Goal: Task Accomplishment & Management: Manage account settings

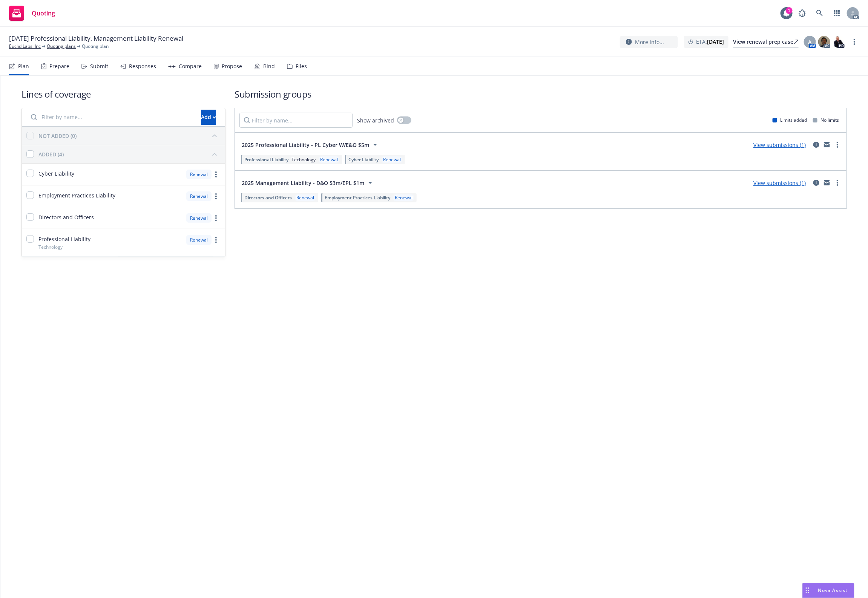
drag, startPoint x: 744, startPoint y: 426, endPoint x: 770, endPoint y: 507, distance: 84.9
click at [740, 427] on div "Lines of coverage Add NOT ADDED (0) ADDED (4) Cyber Liability Renewal Employmen…" at bounding box center [434, 337] width 868 height 523
click at [651, 485] on div "Lines of coverage Add NOT ADDED (0) ADDED (4) Cyber Liability Renewal Employmen…" at bounding box center [434, 337] width 868 height 523
click at [789, 421] on div "Lines of coverage Add NOT ADDED (0) ADDED (4) Cyber Liability Renewal Employmen…" at bounding box center [434, 337] width 868 height 523
drag, startPoint x: 745, startPoint y: 598, endPoint x: 834, endPoint y: 276, distance: 333.9
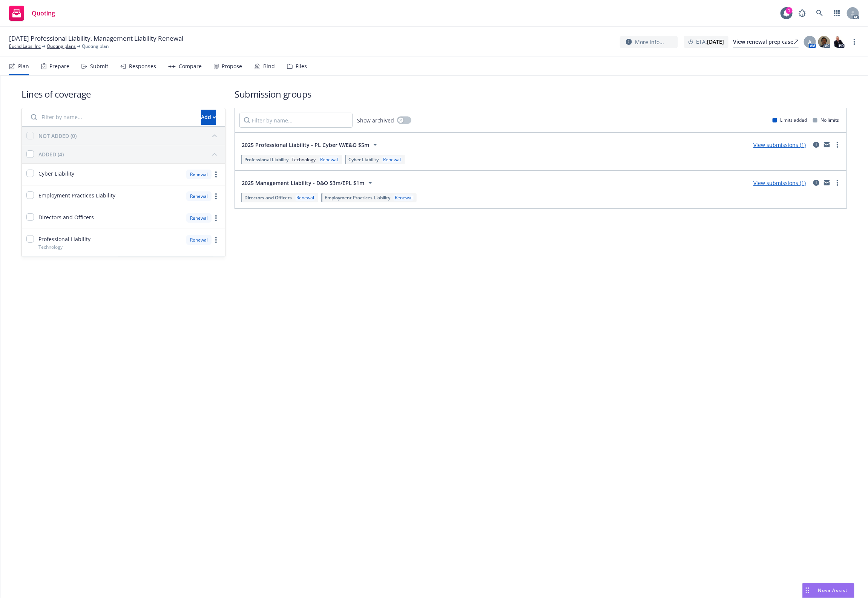
click at [675, 414] on div "Lines of coverage Add NOT ADDED (0) ADDED (4) Cyber Liability Renewal Employmen…" at bounding box center [434, 337] width 868 height 523
drag, startPoint x: 316, startPoint y: 351, endPoint x: 331, endPoint y: 349, distance: 15.3
click at [317, 351] on div "Lines of coverage Add NOT ADDED (0) ADDED (4) Cyber Liability Renewal Employmen…" at bounding box center [434, 337] width 868 height 523
click at [290, 70] on div "Files" at bounding box center [297, 66] width 20 height 18
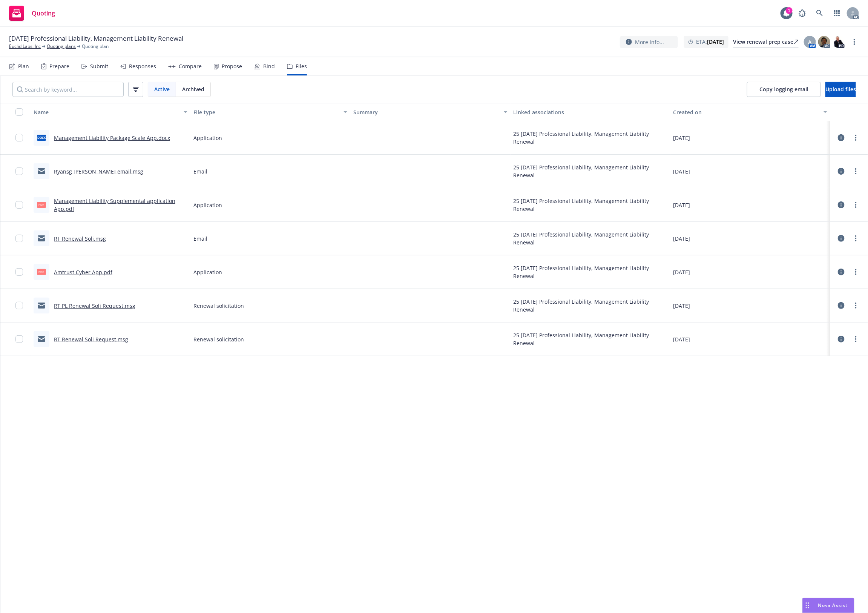
click at [820, 71] on nav "Plan Prepare Submit Responses Compare Propose Bind Files" at bounding box center [434, 66] width 850 height 18
click at [822, 74] on nav "Plan Prepare Submit Responses Compare Propose Bind Files" at bounding box center [434, 66] width 850 height 18
click at [830, 93] on button "Upload files" at bounding box center [840, 89] width 31 height 15
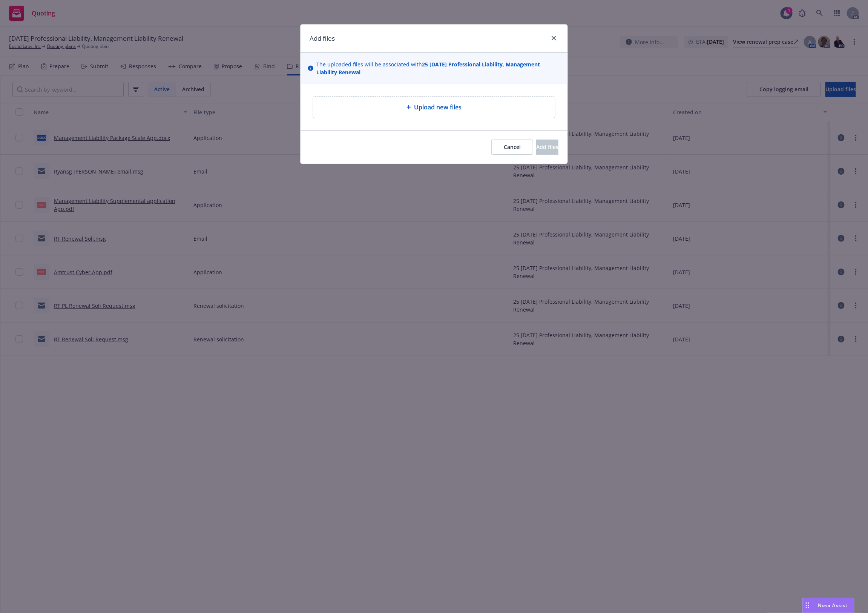
click at [432, 106] on span "Upload new files" at bounding box center [438, 107] width 48 height 9
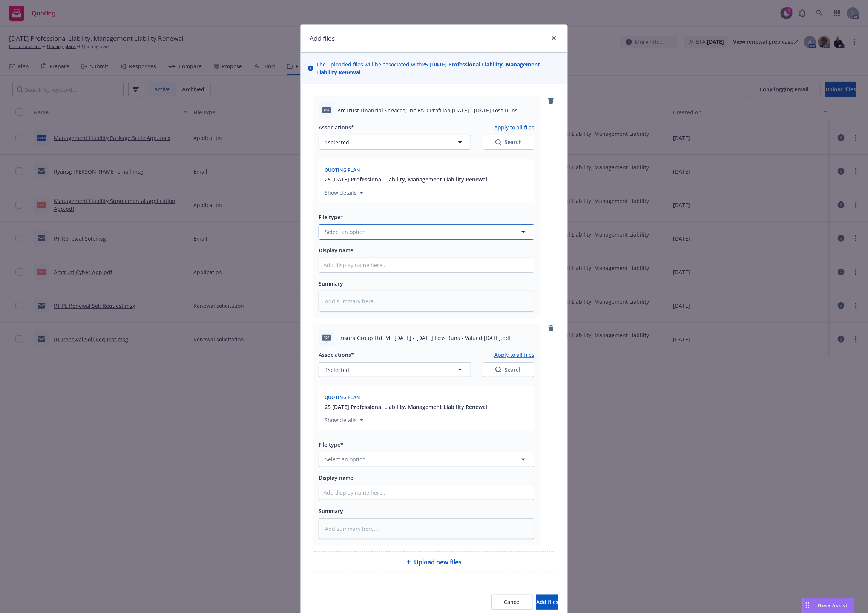
click at [360, 229] on span "Select an option" at bounding box center [345, 232] width 41 height 8
type input "`"
type textarea "x"
paste input "Loss Runs"
type input "Loss Runs"
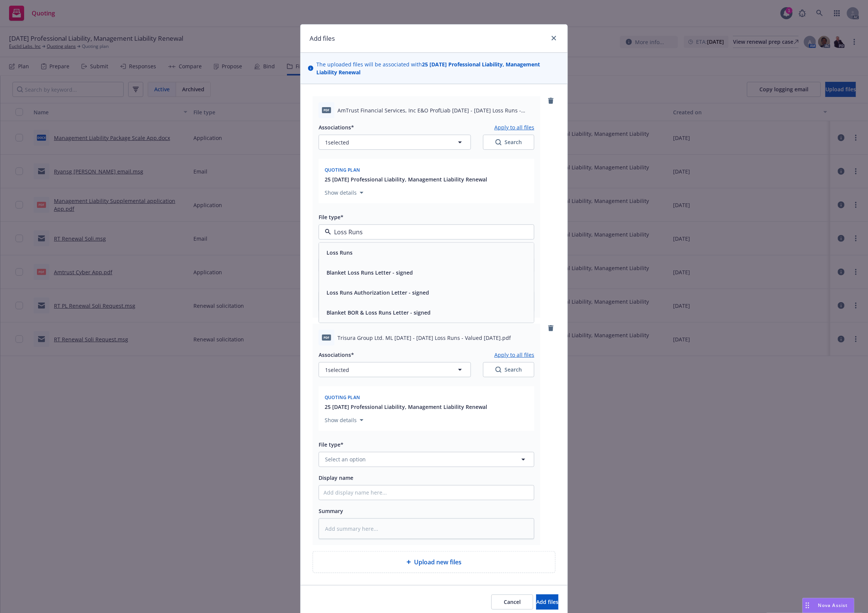
click at [356, 253] on div "Loss Runs" at bounding box center [427, 252] width 206 height 11
type textarea "x"
click at [350, 463] on span "Select an option" at bounding box center [345, 459] width 41 height 8
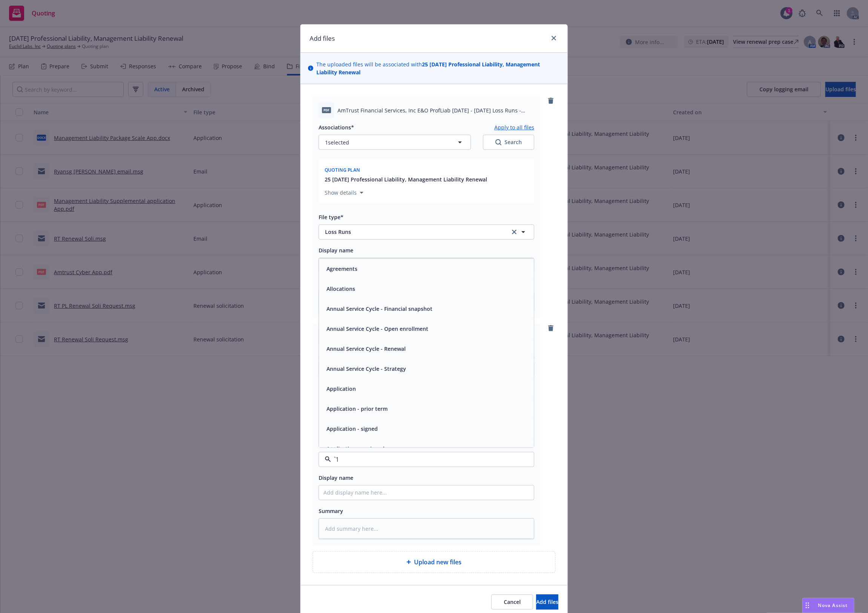
paste input "Loss Runs"
type input "Loss Runs"
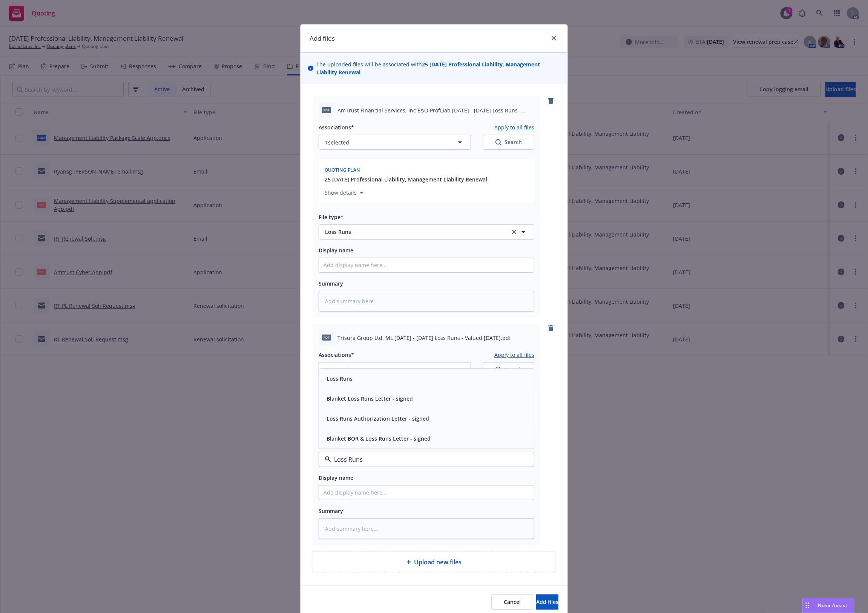
drag, startPoint x: 353, startPoint y: 379, endPoint x: 357, endPoint y: 376, distance: 5.1
click at [353, 378] on div "Loss Runs" at bounding box center [427, 378] width 206 height 11
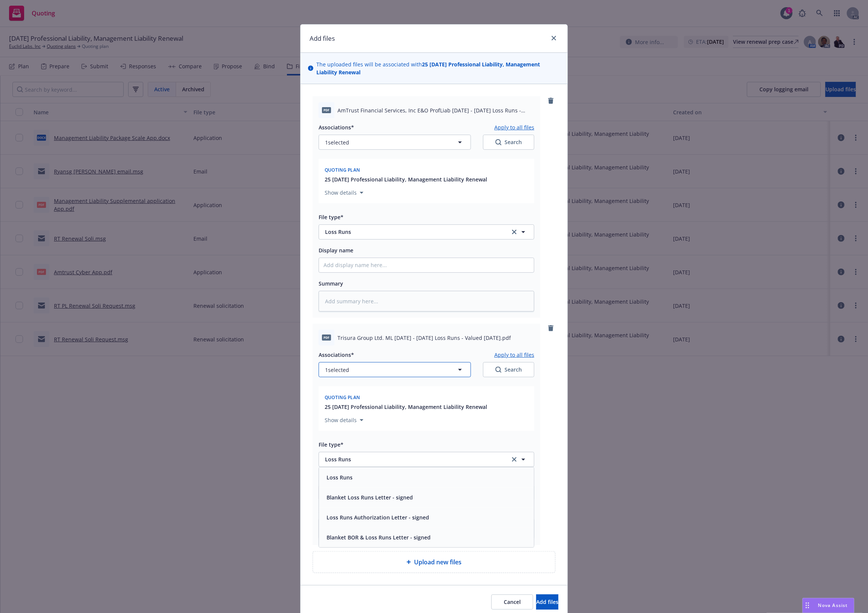
click at [360, 373] on button "1 selected" at bounding box center [395, 369] width 152 height 15
type textarea "x"
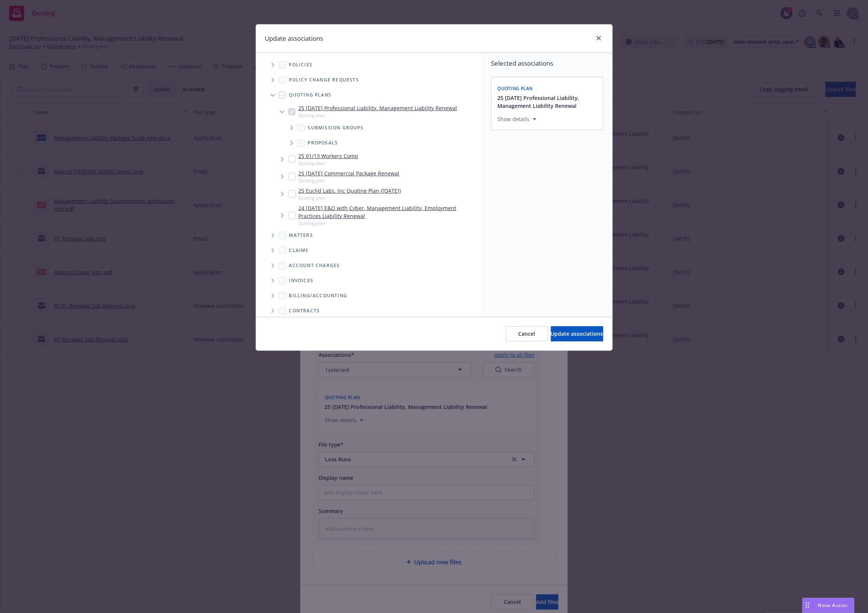
scroll to position [81, 0]
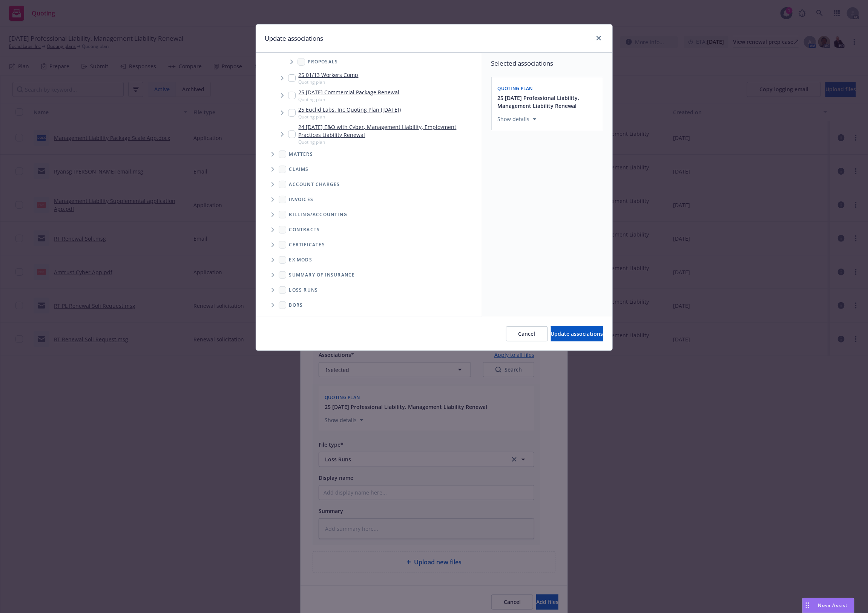
drag, startPoint x: 272, startPoint y: 292, endPoint x: 272, endPoint y: 288, distance: 4.5
click at [272, 288] on span "Folder Tree Example" at bounding box center [273, 290] width 12 height 12
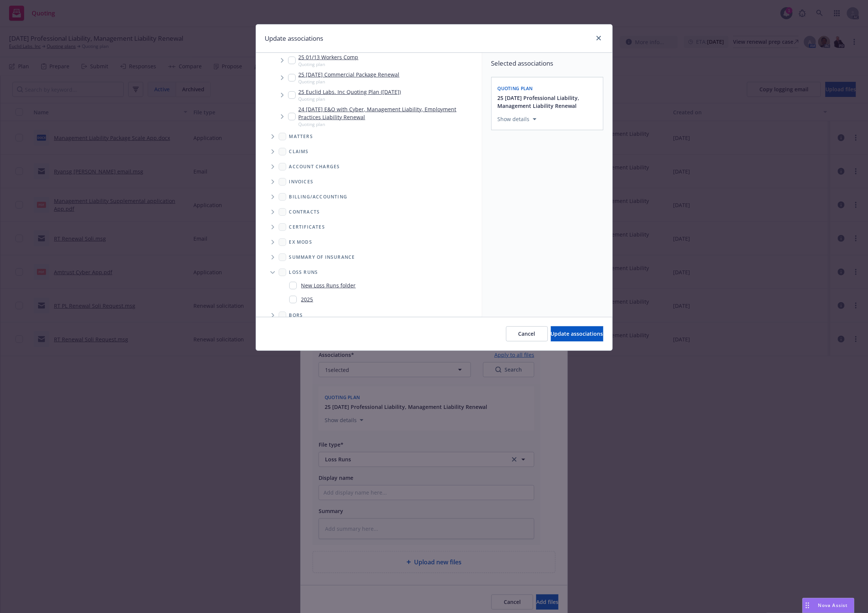
scroll to position [109, 0]
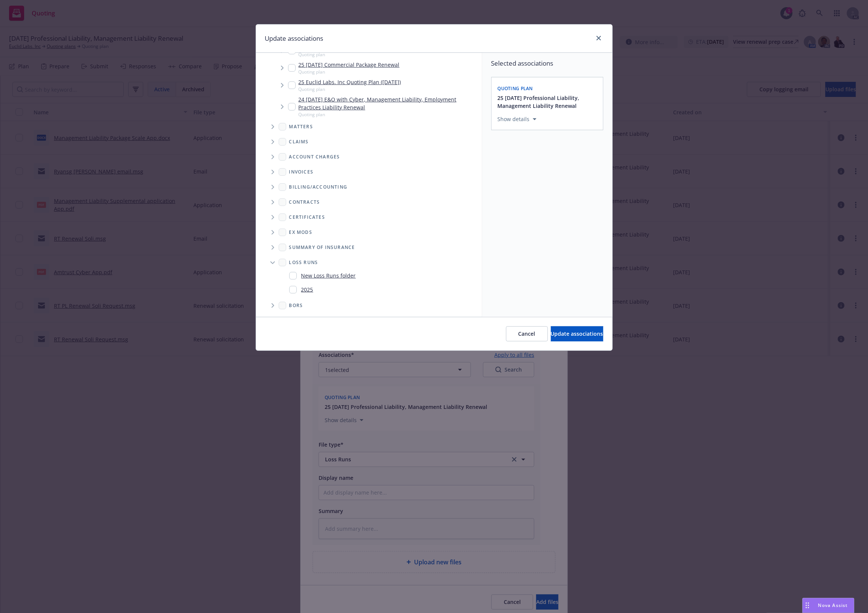
click at [304, 287] on link "2025" at bounding box center [307, 289] width 12 height 8
checkbox input "true"
drag, startPoint x: 541, startPoint y: 329, endPoint x: 532, endPoint y: 329, distance: 9.4
click at [551, 329] on button "Update associations" at bounding box center [577, 333] width 52 height 15
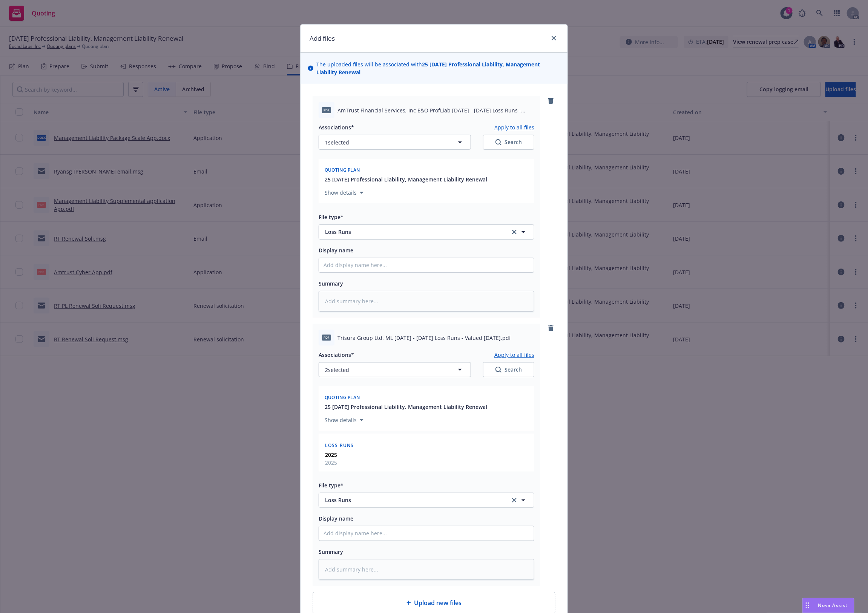
click at [502, 356] on button "Apply to all files" at bounding box center [514, 354] width 40 height 9
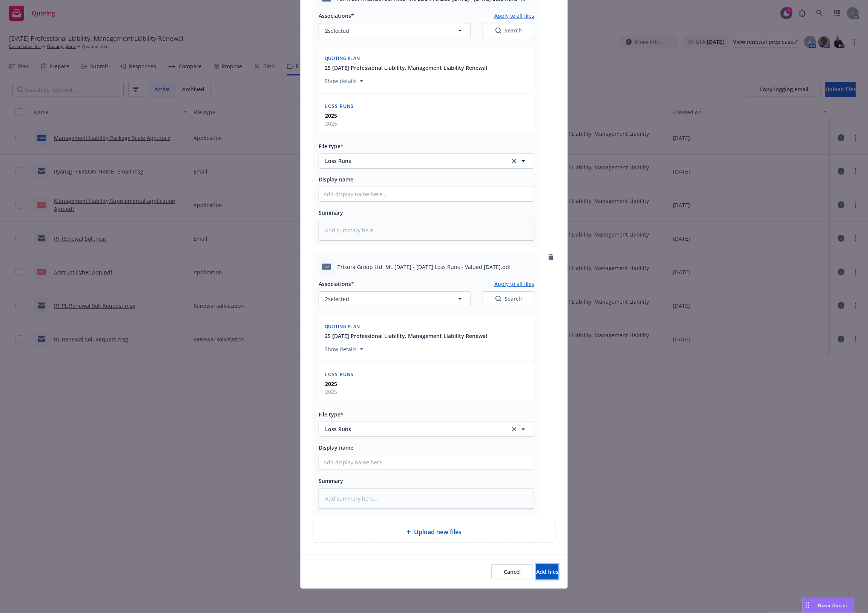
drag, startPoint x: 534, startPoint y: 572, endPoint x: 600, endPoint y: 548, distance: 70.6
click at [537, 569] on span "Add files" at bounding box center [547, 571] width 22 height 7
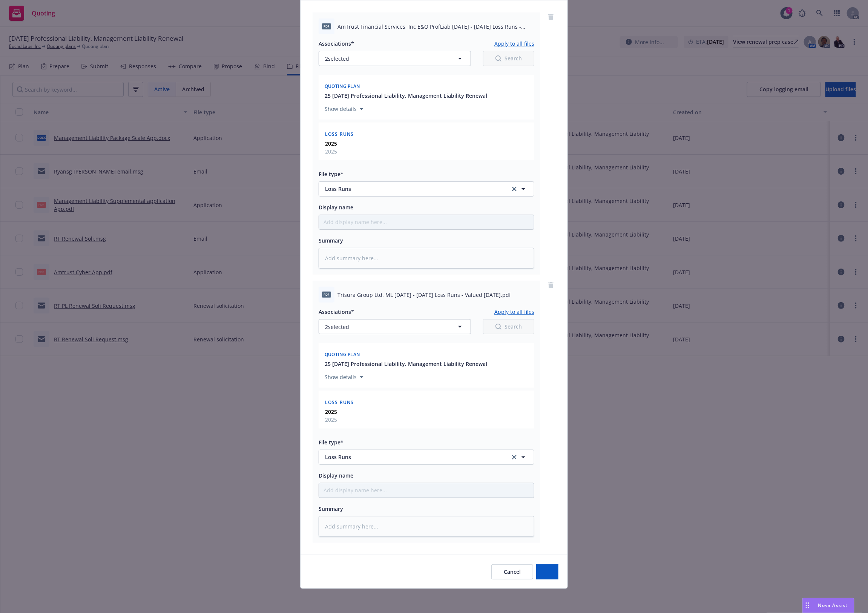
scroll to position [85, 0]
click at [757, 481] on div "Add files The uploaded files will be associated with 25 11/05/25 Professional L…" at bounding box center [434, 306] width 868 height 613
type textarea "x"
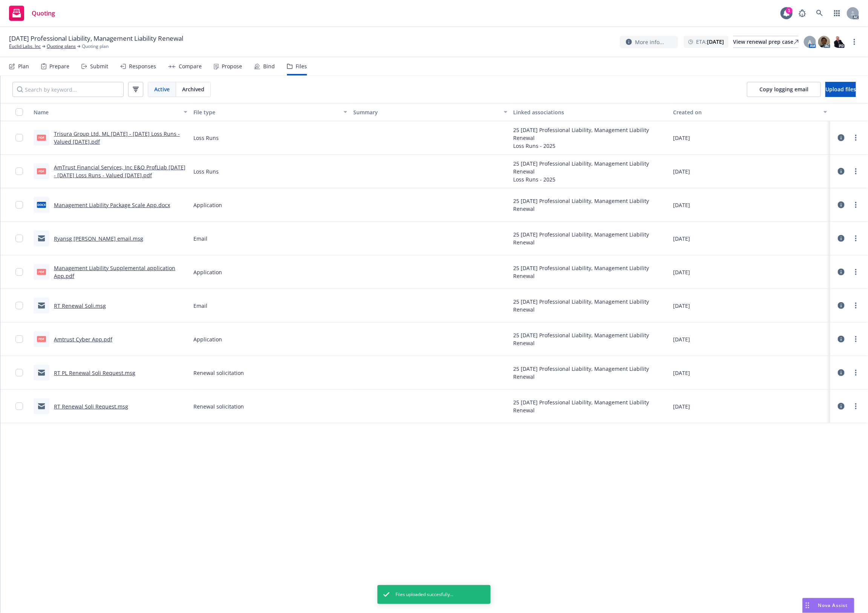
drag, startPoint x: 127, startPoint y: 470, endPoint x: 152, endPoint y: 460, distance: 26.7
click at [131, 468] on div "Name File type Summary Linked associations Created on pdf Trisura Group Ltd. ML…" at bounding box center [434, 357] width 868 height 509
click at [416, 479] on div "Name File type Summary Linked associations Created on pdf Trisura Group Ltd. ML…" at bounding box center [434, 357] width 868 height 509
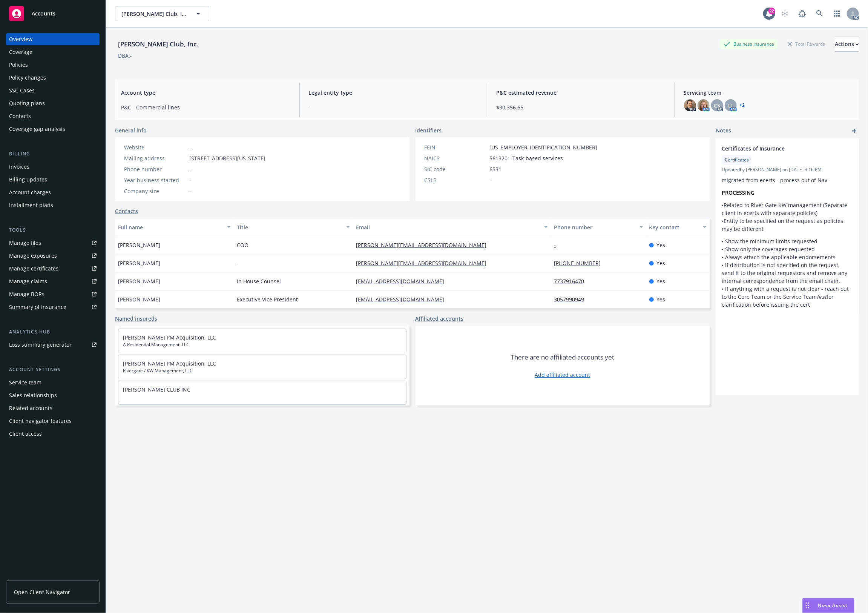
click at [27, 68] on div "Policies" at bounding box center [18, 65] width 19 height 12
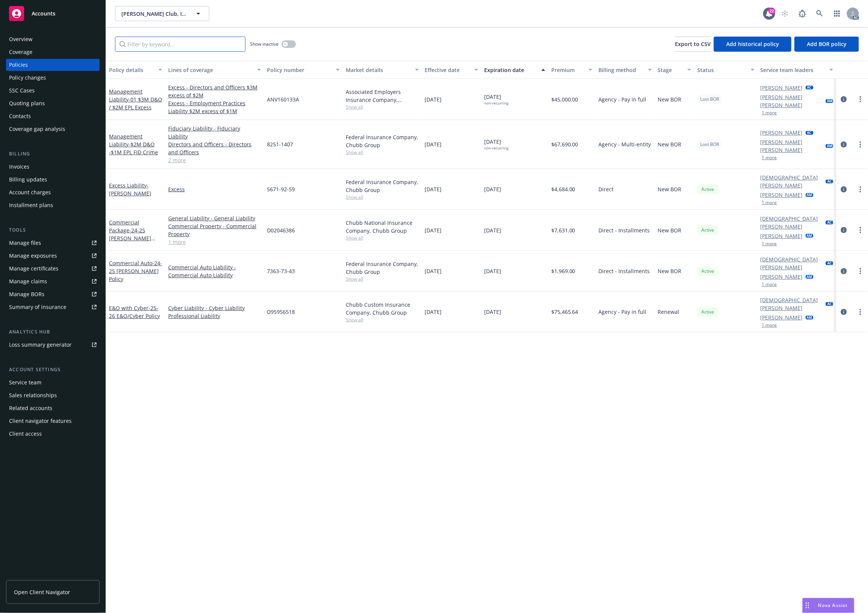
click at [146, 46] on input "Filter by keyword..." at bounding box center [180, 44] width 130 height 15
paste input "0314-3736"
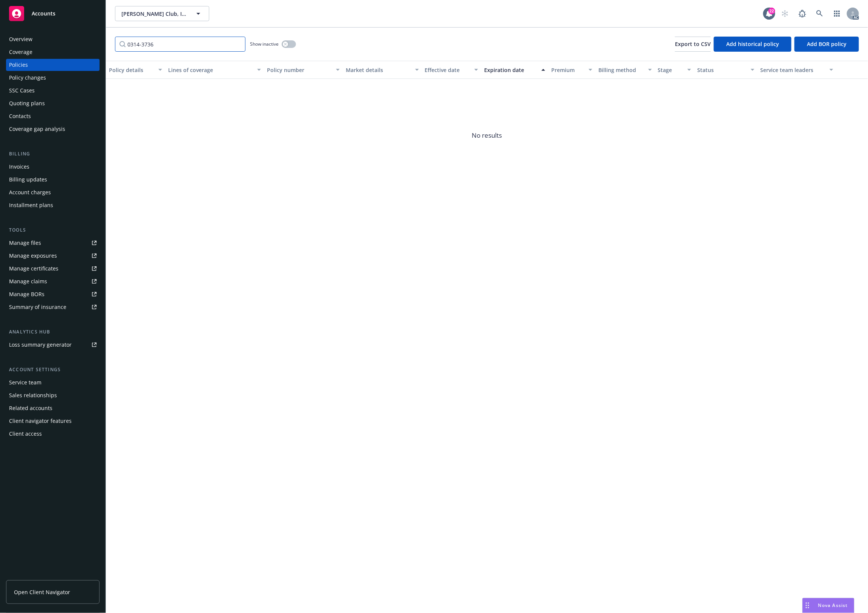
click at [166, 48] on input "0314-3736" at bounding box center [180, 44] width 130 height 15
click at [284, 48] on button "button" at bounding box center [289, 44] width 14 height 8
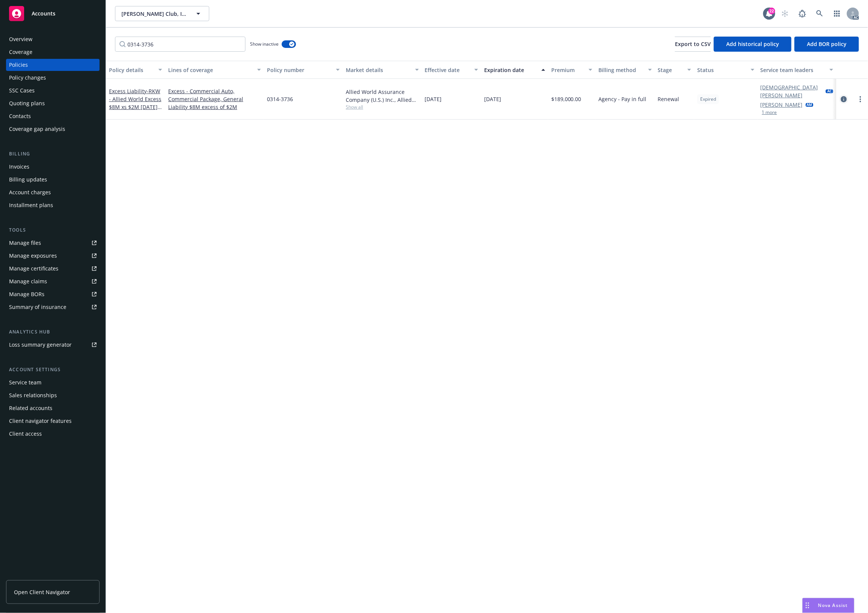
click at [845, 96] on icon "circleInformation" at bounding box center [844, 99] width 6 height 6
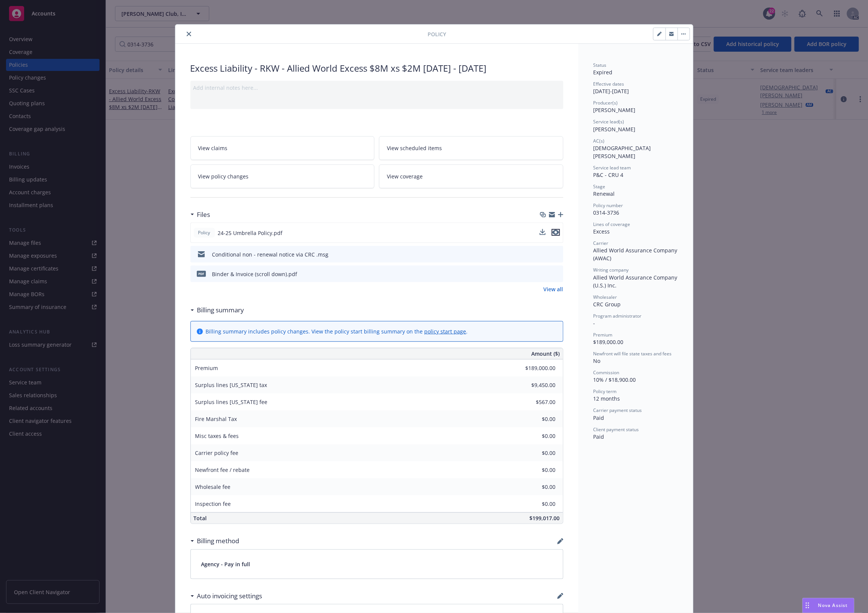
click at [554, 234] on icon "preview file" at bounding box center [555, 232] width 7 height 5
drag, startPoint x: 184, startPoint y: 29, endPoint x: 184, endPoint y: 35, distance: 5.7
click at [184, 29] on button "close" at bounding box center [188, 33] width 9 height 9
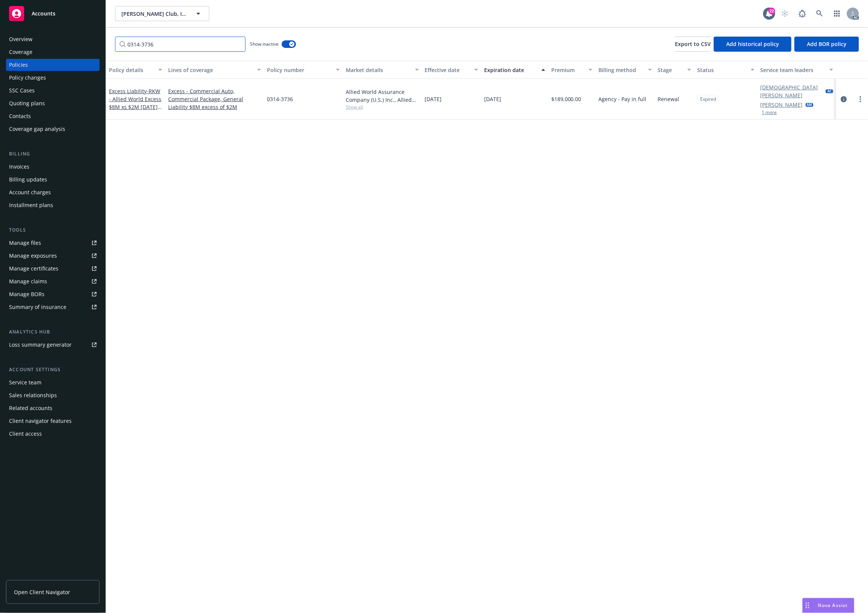
click at [85, 46] on div "Accounts Overview Coverage Policies Policy changes SSC Cases Quoting plans Cont…" at bounding box center [434, 306] width 868 height 613
click at [64, 48] on div "Accounts Overview Coverage Policies Policy changes SSC Cases Quoting plans Cont…" at bounding box center [434, 306] width 868 height 613
paste input "EX202400004614"
type input "EX202400004614"
click at [843, 96] on icon "circleInformation" at bounding box center [844, 99] width 6 height 6
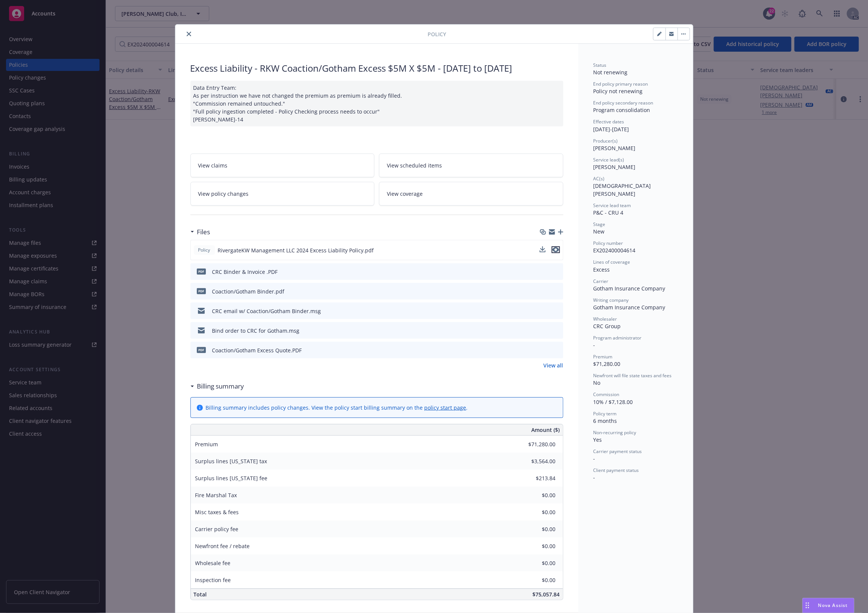
click at [552, 250] on icon "preview file" at bounding box center [555, 249] width 7 height 5
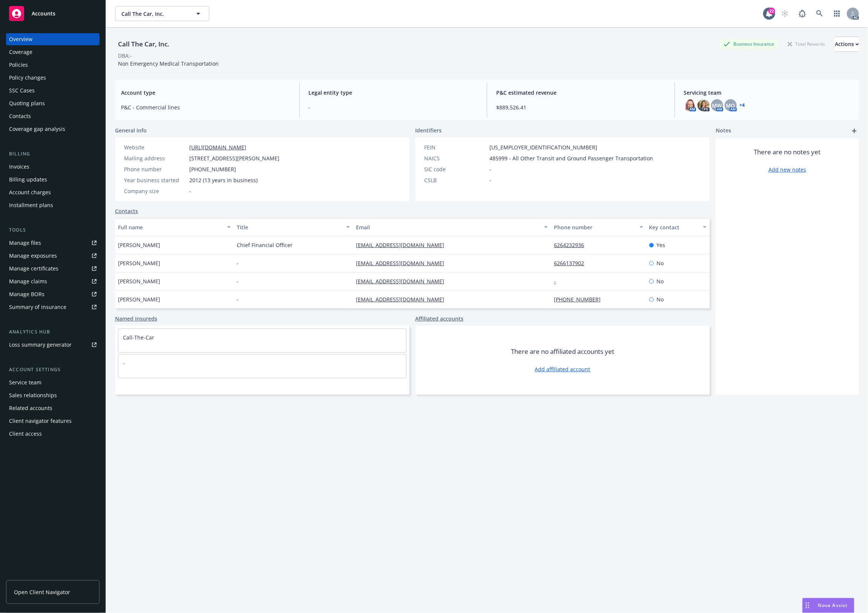
click at [33, 244] on div "Manage files" at bounding box center [25, 243] width 32 height 12
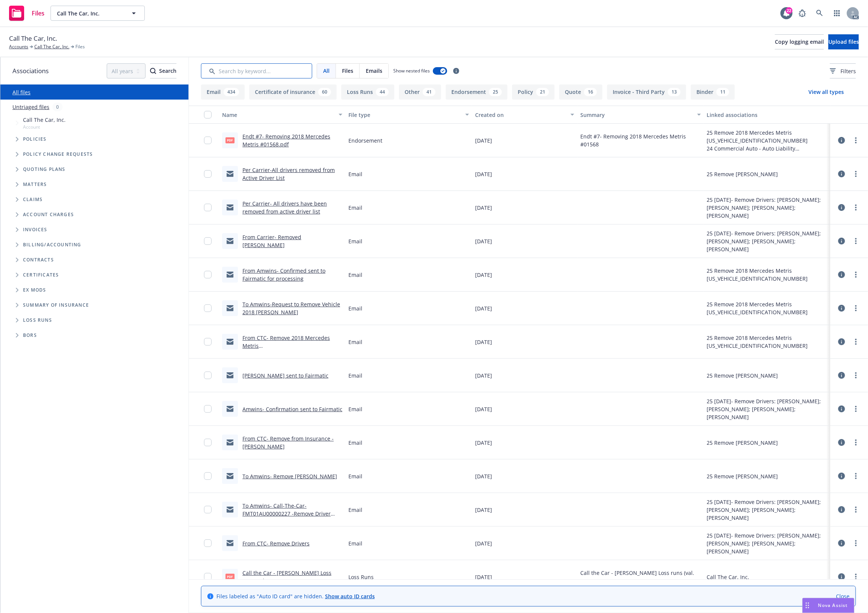
click at [222, 72] on input "Search by keyword..." at bounding box center [256, 70] width 111 height 15
type input "bor"
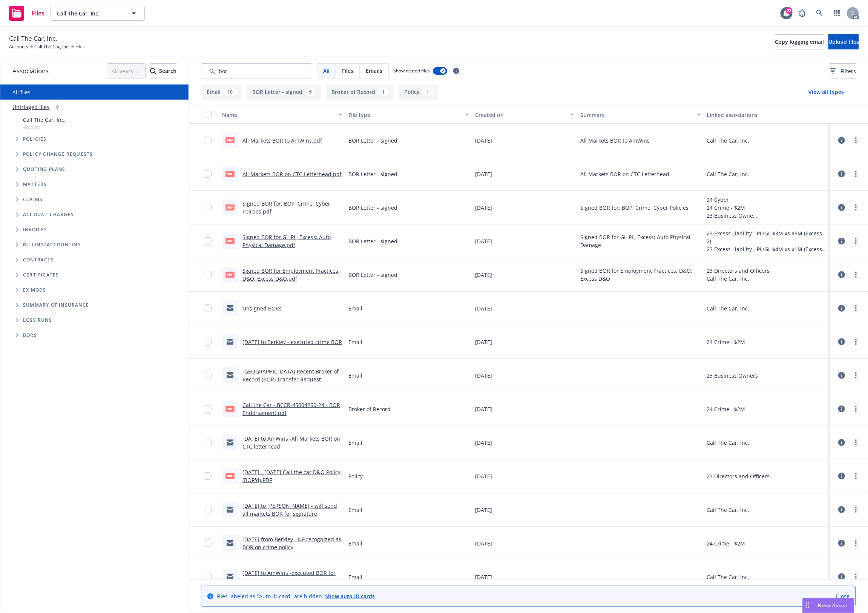
click at [291, 174] on link "All Markets BOR on CTC Letterhead.pdf" at bounding box center [291, 173] width 99 height 7
click at [291, 141] on link "All Markets BOR to AmWins.pdf" at bounding box center [282, 140] width 80 height 7
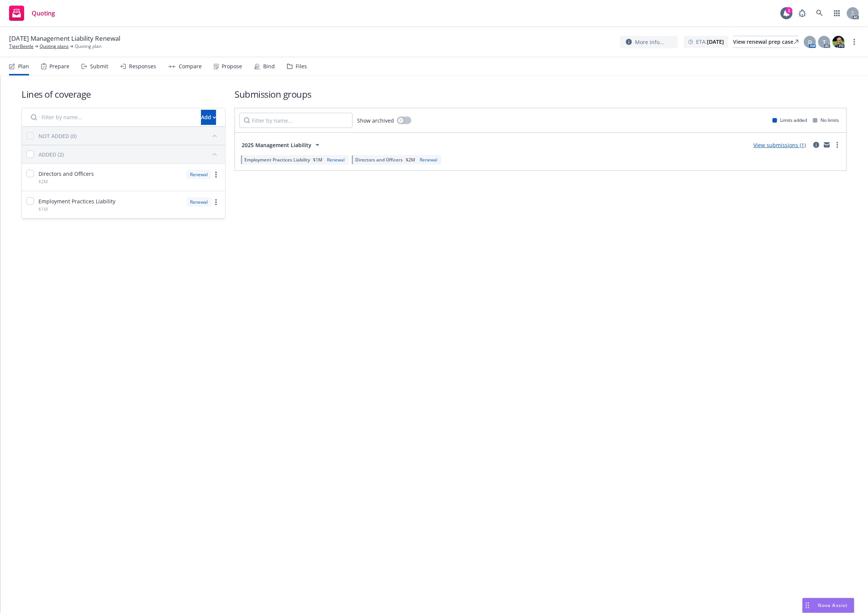
click at [300, 65] on div "Files" at bounding box center [301, 66] width 11 height 6
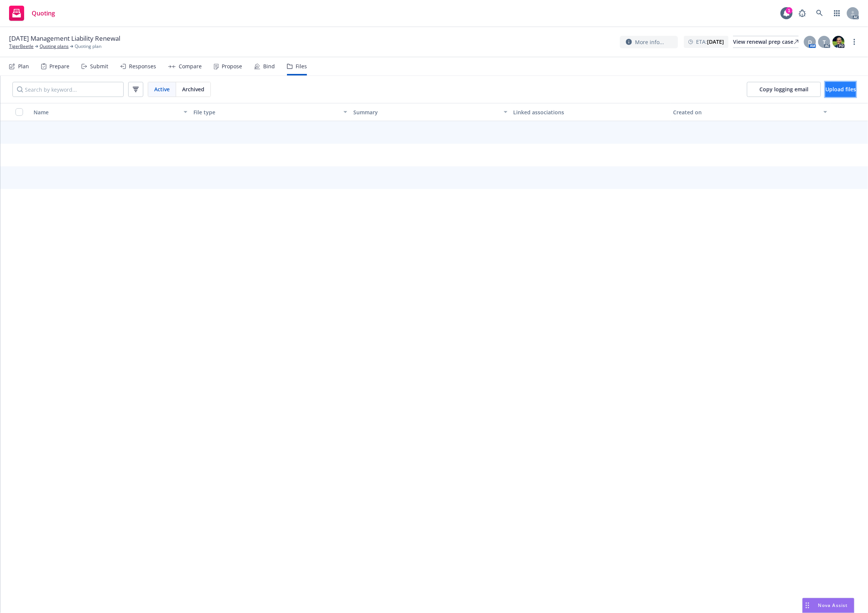
click at [825, 85] on button "Upload files" at bounding box center [840, 89] width 31 height 15
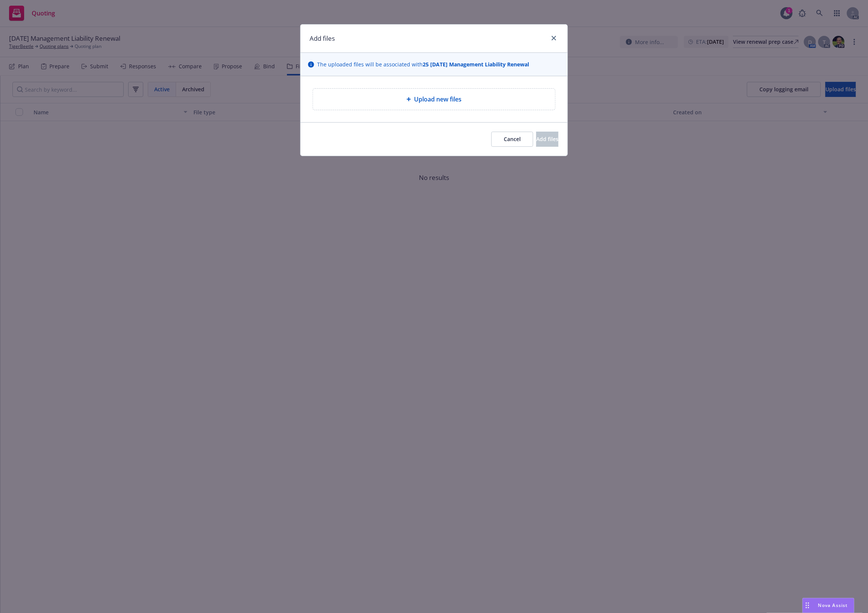
click at [425, 89] on div "Upload new files" at bounding box center [434, 99] width 242 height 21
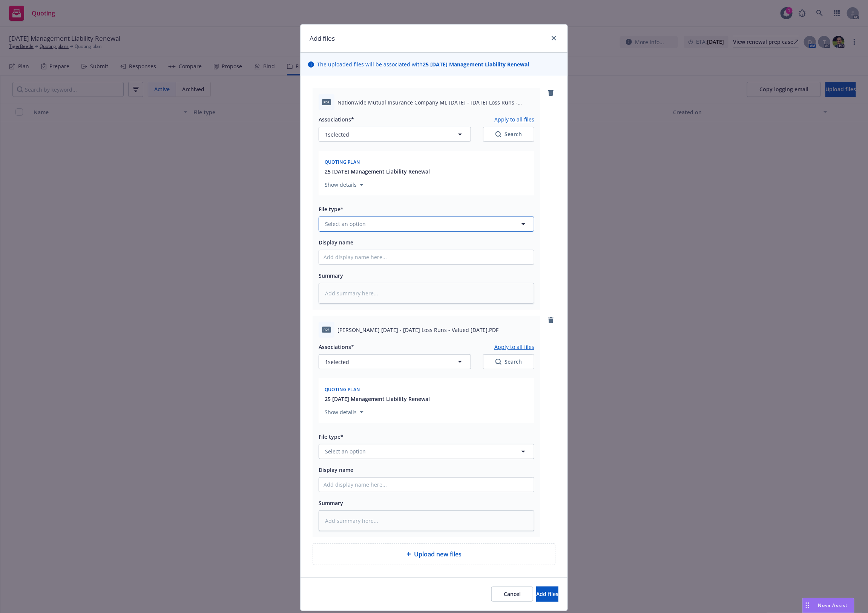
click at [359, 226] on span "Select an option" at bounding box center [345, 224] width 41 height 8
type input "`"
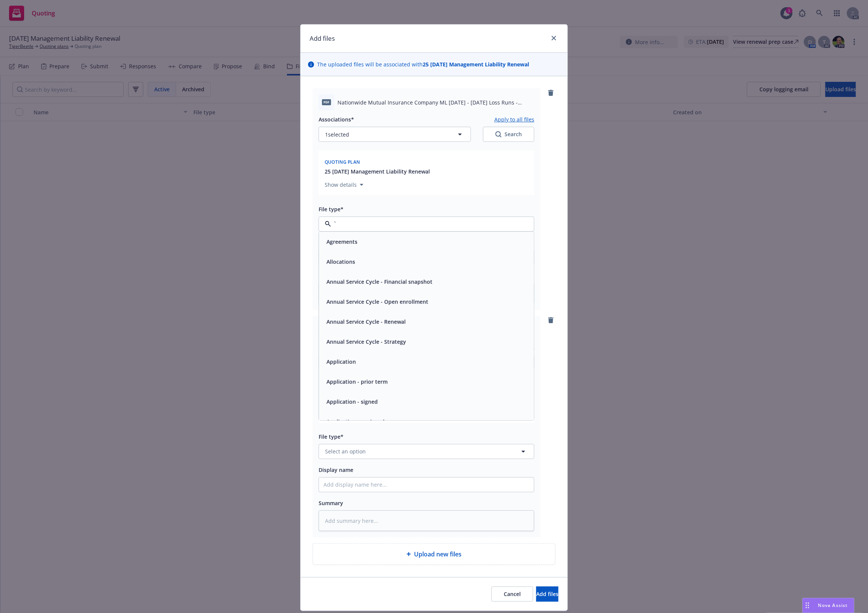
type textarea "x"
paste input "Loss Runs"
type input "Loss Runs"
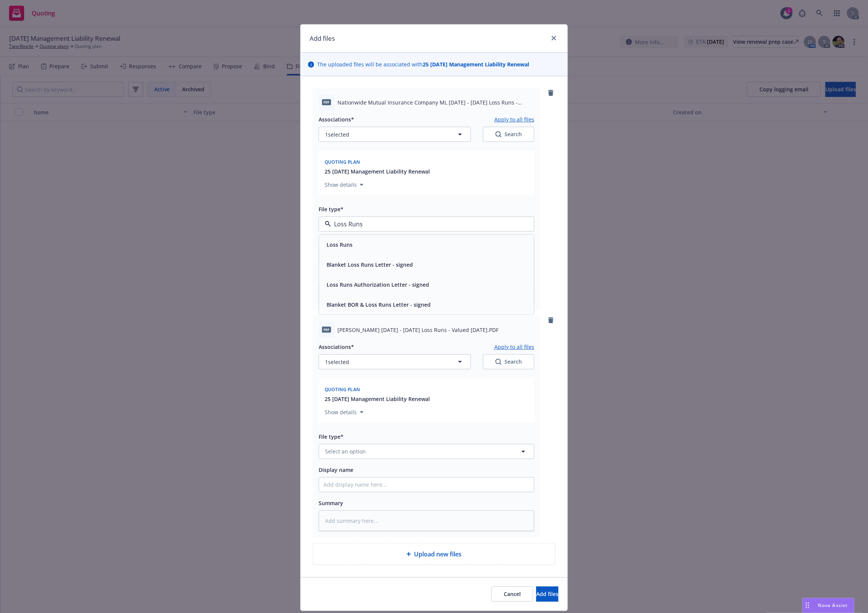
click at [342, 245] on span "Loss Runs" at bounding box center [340, 245] width 26 height 8
type textarea "x"
click at [372, 450] on button "Select an option" at bounding box center [427, 451] width 216 height 15
paste input "Loss Runs"
type input "Loss Runs"
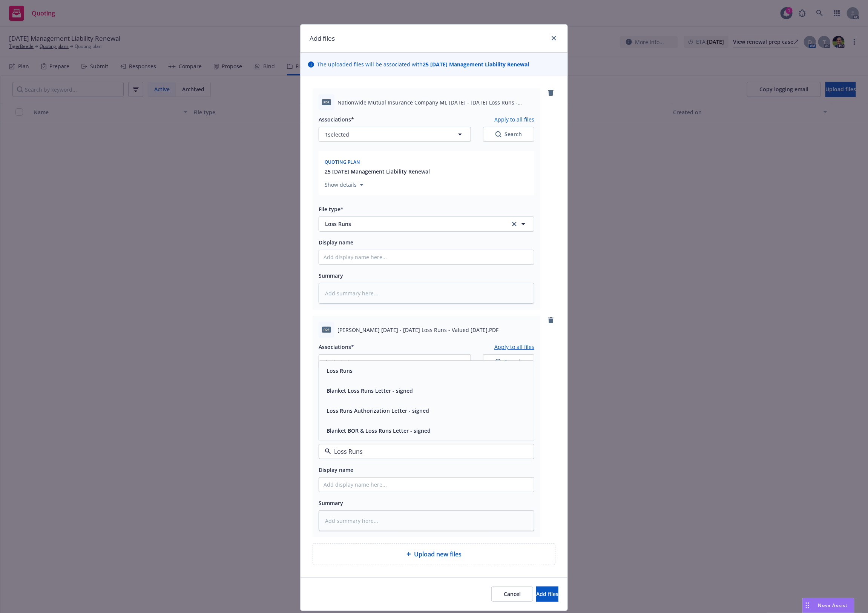
click at [353, 367] on div "Loss Runs" at bounding box center [427, 370] width 206 height 11
click at [382, 361] on button "1 selected" at bounding box center [395, 361] width 152 height 15
type textarea "x"
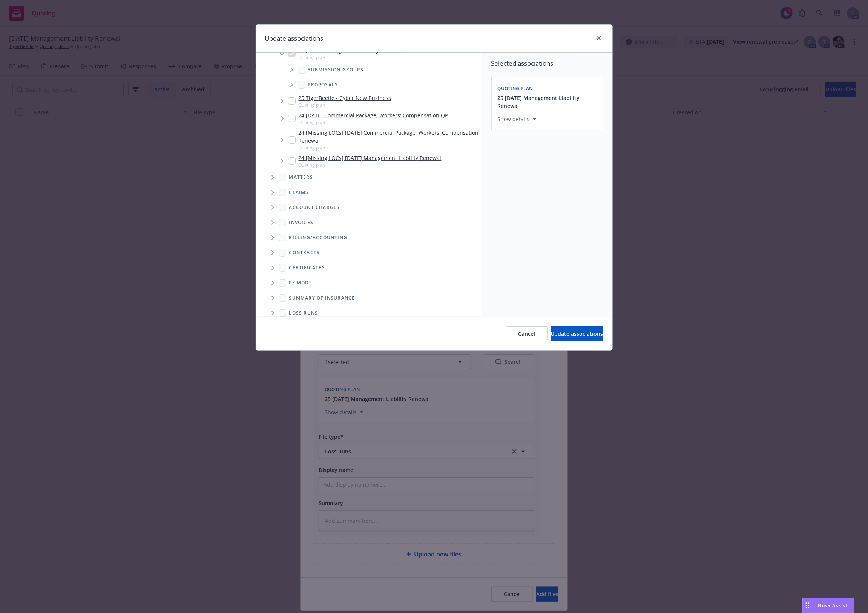
scroll to position [98, 0]
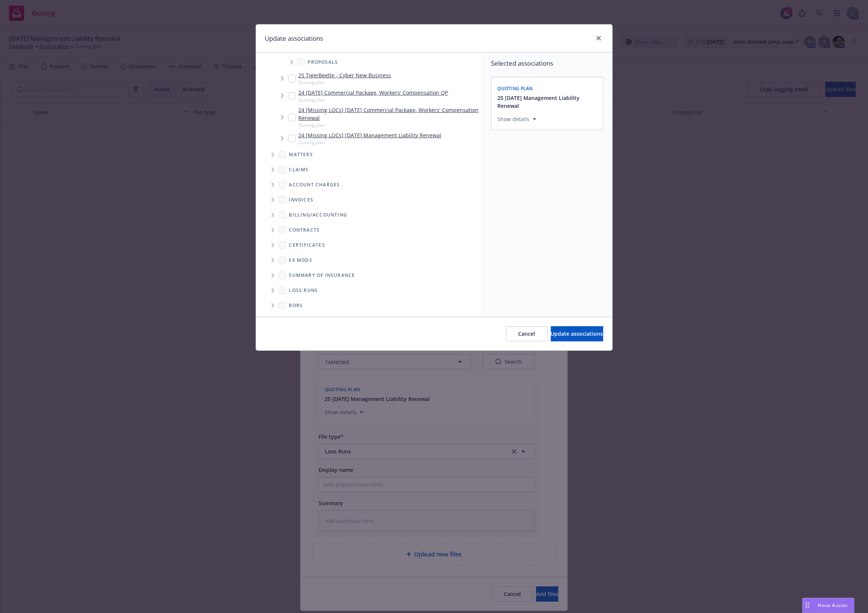
drag, startPoint x: 273, startPoint y: 291, endPoint x: 294, endPoint y: 286, distance: 22.1
click at [276, 290] on span "Folder Tree Example" at bounding box center [273, 290] width 12 height 12
click at [308, 304] on link "New Loss Runs folder" at bounding box center [328, 303] width 55 height 8
checkbox input "true"
click at [535, 170] on div "Select an option" at bounding box center [544, 171] width 80 height 8
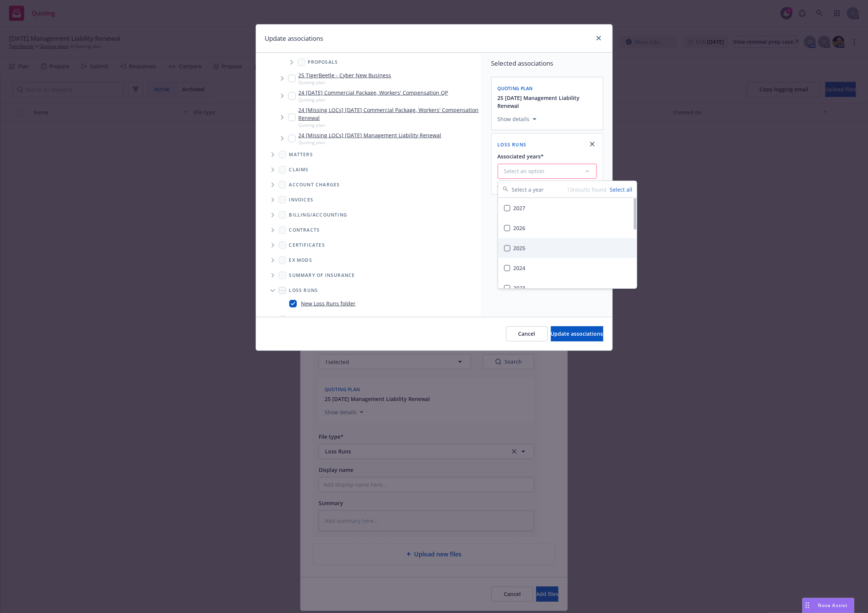
click at [534, 246] on div "2025" at bounding box center [567, 248] width 139 height 20
click at [560, 334] on span "Update associations" at bounding box center [577, 333] width 52 height 7
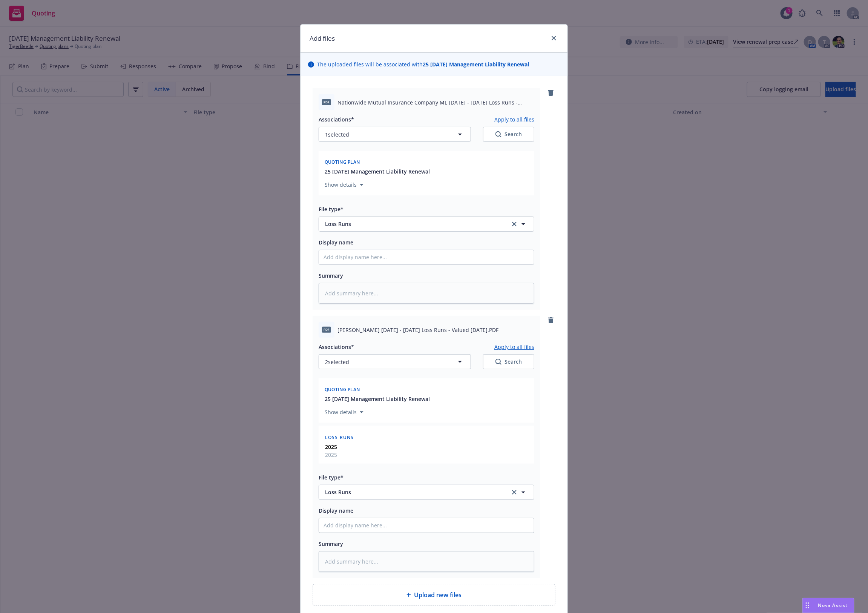
click at [511, 348] on button "Apply to all files" at bounding box center [514, 346] width 40 height 9
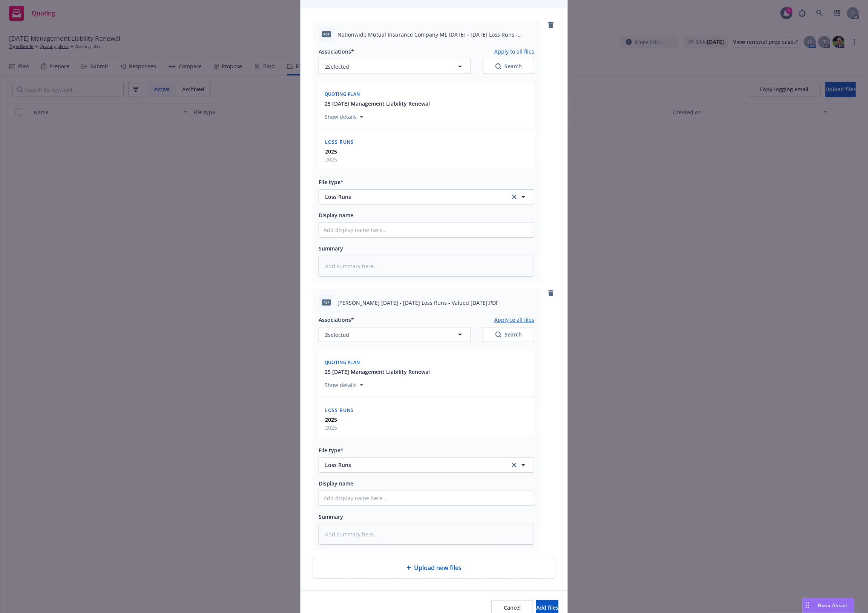
scroll to position [105, 0]
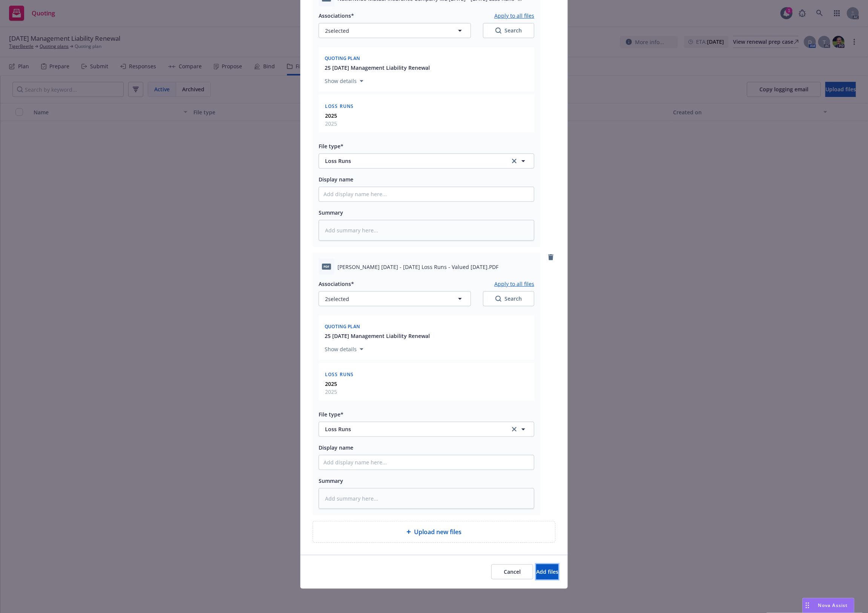
drag, startPoint x: 540, startPoint y: 571, endPoint x: 513, endPoint y: 283, distance: 289.3
click at [514, 288] on div "Add files The uploaded files will be associated with 25 [DATE] Management Liabi…" at bounding box center [434, 254] width 268 height 668
drag, startPoint x: 513, startPoint y: 283, endPoint x: 517, endPoint y: 283, distance: 4.5
click at [514, 283] on button "Apply to all files" at bounding box center [514, 283] width 40 height 9
click at [536, 568] on button "Add files" at bounding box center [547, 571] width 22 height 15
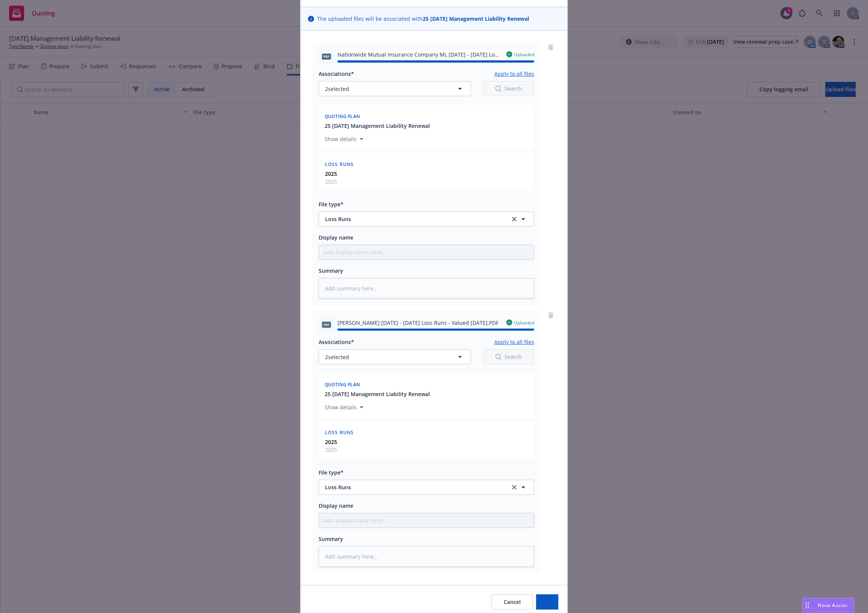
scroll to position [0, 0]
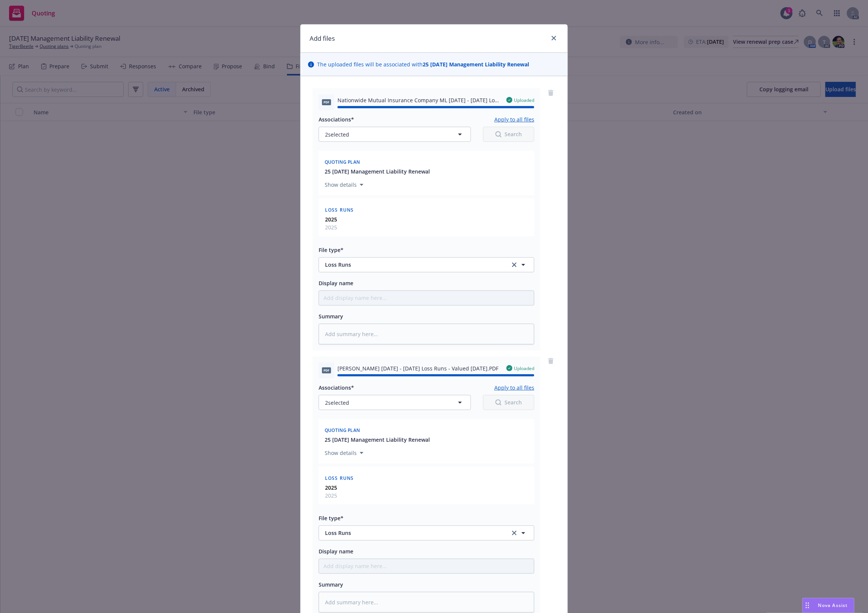
type textarea "x"
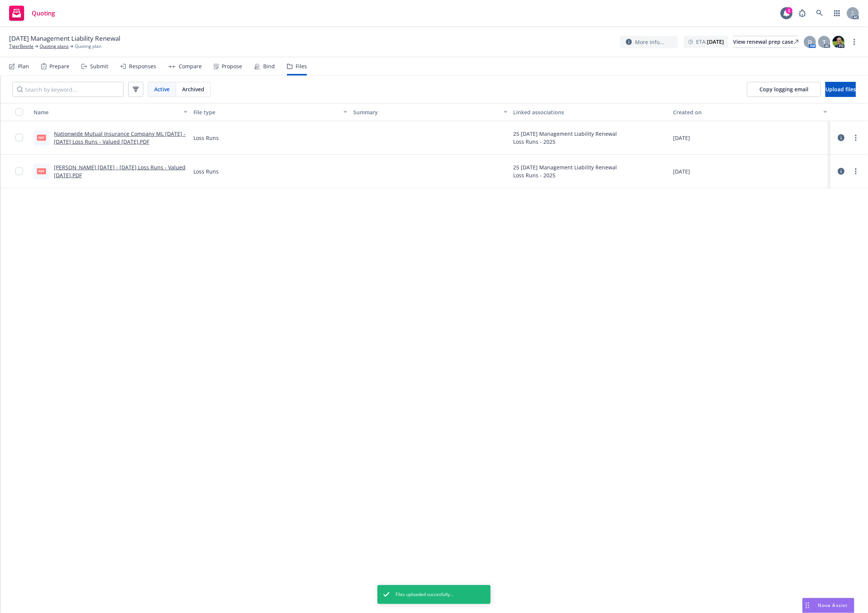
drag, startPoint x: 498, startPoint y: 225, endPoint x: 699, endPoint y: 351, distance: 237.6
click at [699, 351] on div "Name File type Summary Linked associations Created on PDF Nationwide Mutual Ins…" at bounding box center [434, 357] width 868 height 509
